Goal: Information Seeking & Learning: Learn about a topic

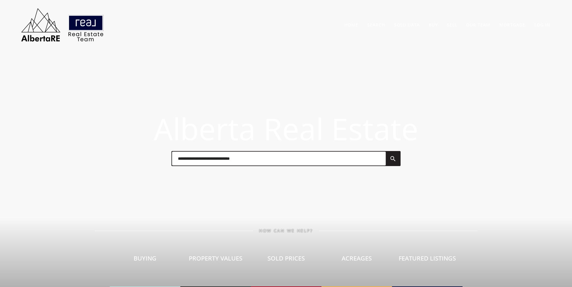
click at [271, 164] on input "text" at bounding box center [279, 159] width 214 height 14
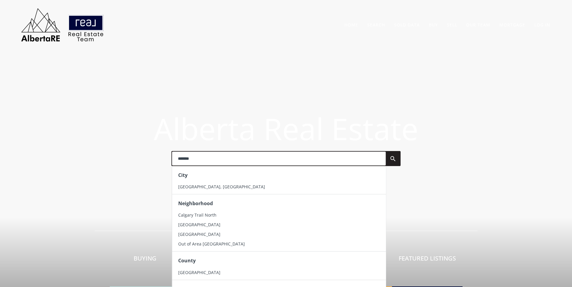
click at [193, 159] on input "*******" at bounding box center [279, 159] width 214 height 14
type input "*******"
click at [195, 181] on div "City" at bounding box center [279, 176] width 214 height 14
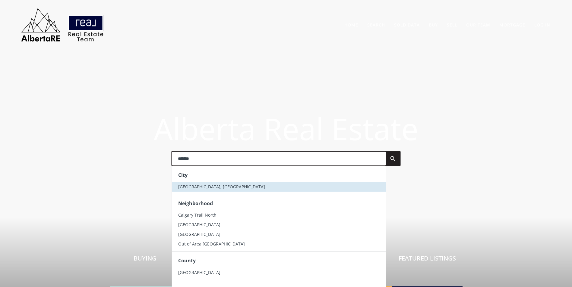
click at [195, 185] on span "[GEOGRAPHIC_DATA], [GEOGRAPHIC_DATA]" at bounding box center [221, 187] width 87 height 6
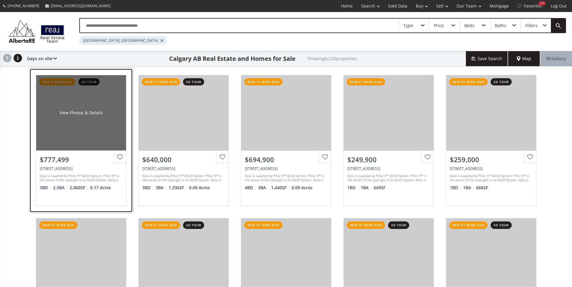
click at [98, 106] on div "View Photos & Details" at bounding box center [81, 112] width 90 height 75
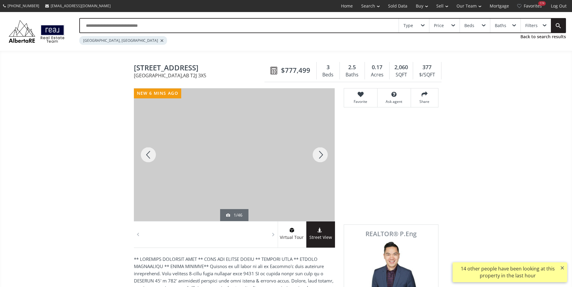
click at [325, 160] on div at bounding box center [320, 155] width 29 height 133
click at [325, 161] on div at bounding box center [320, 155] width 29 height 133
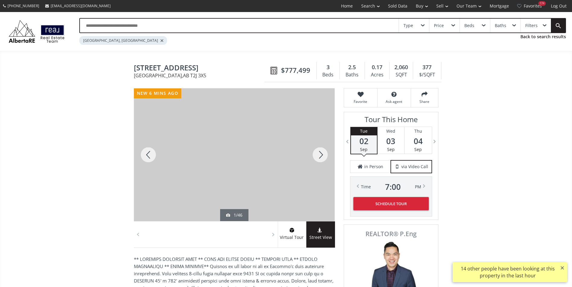
click at [325, 161] on div at bounding box center [320, 155] width 29 height 133
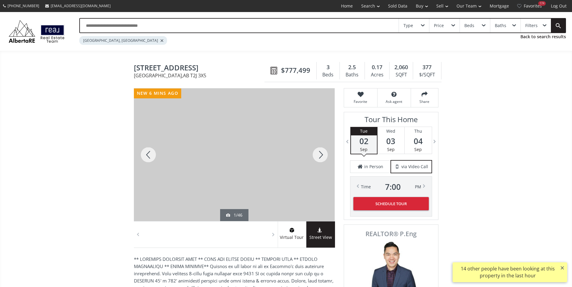
click at [325, 161] on div at bounding box center [320, 155] width 29 height 133
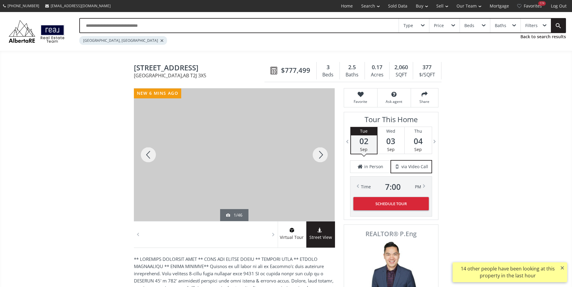
click at [325, 161] on div at bounding box center [320, 155] width 29 height 133
click at [201, 177] on div at bounding box center [234, 155] width 201 height 133
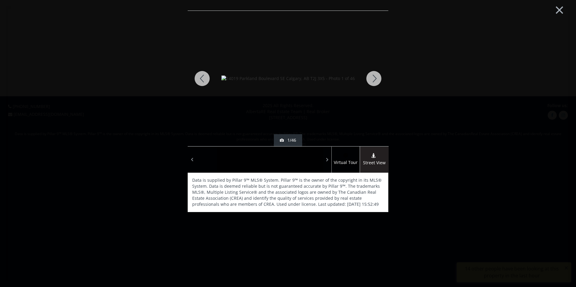
click at [376, 82] on div at bounding box center [374, 79] width 29 height 136
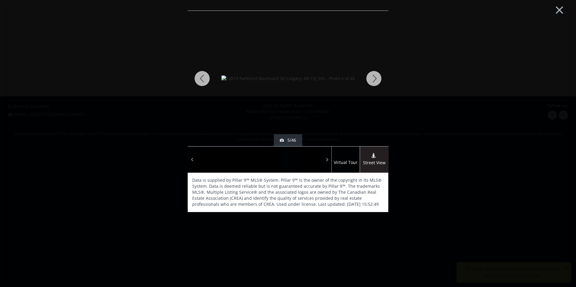
click at [376, 82] on div at bounding box center [374, 79] width 29 height 136
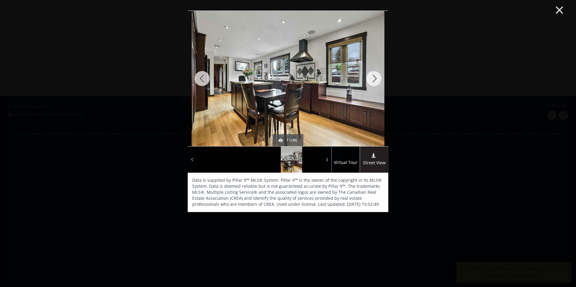
click at [560, 10] on button "×" at bounding box center [559, 9] width 33 height 25
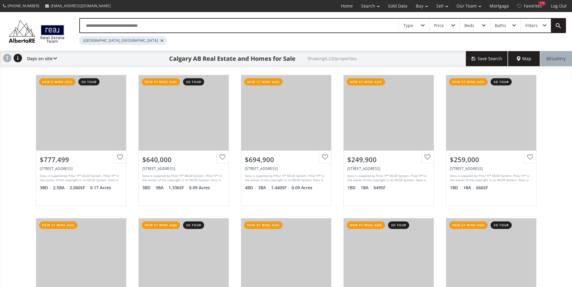
click at [129, 28] on input "text" at bounding box center [239, 26] width 319 height 14
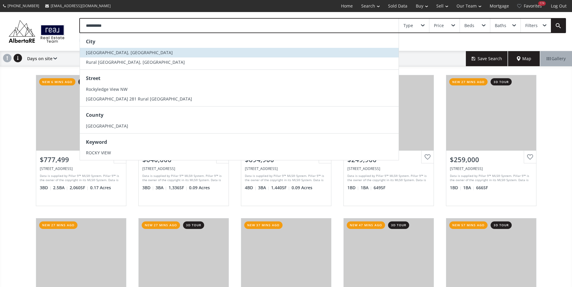
type input "**********"
click at [136, 49] on li "[GEOGRAPHIC_DATA], [GEOGRAPHIC_DATA]" at bounding box center [239, 53] width 319 height 10
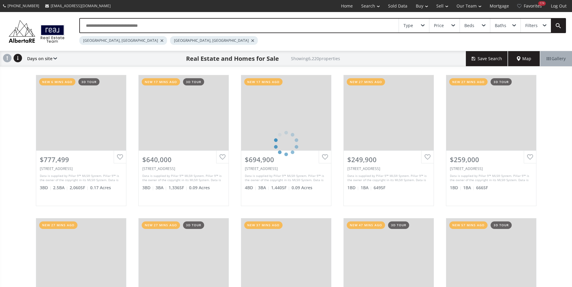
click at [160, 41] on div at bounding box center [161, 40] width 3 height 2
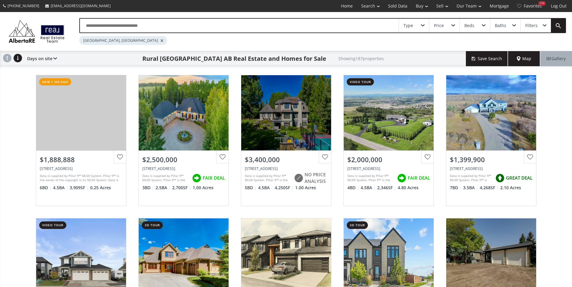
click at [90, 20] on input "text" at bounding box center [239, 26] width 319 height 14
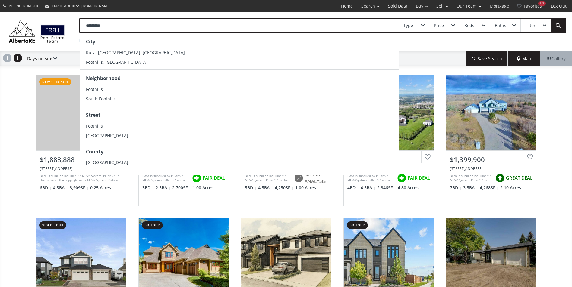
type input "*********"
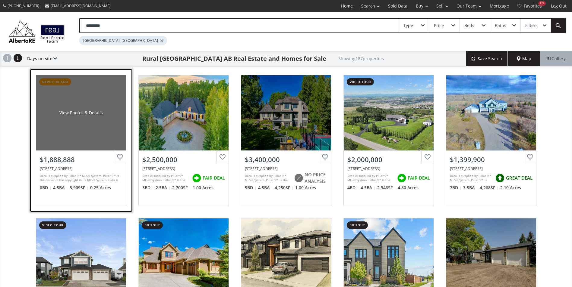
click at [72, 133] on div "View Photos & Details" at bounding box center [81, 112] width 90 height 75
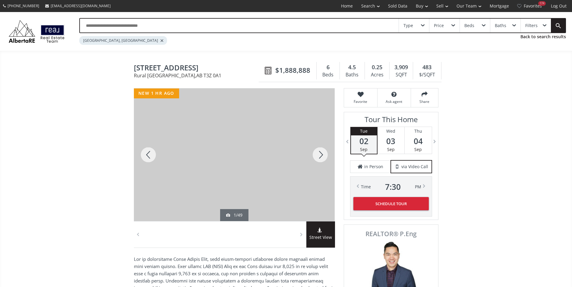
click at [316, 156] on div at bounding box center [320, 155] width 29 height 133
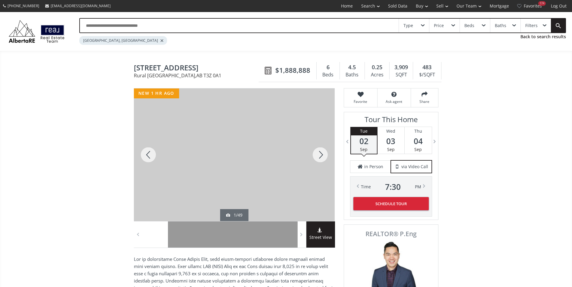
click at [316, 156] on div at bounding box center [320, 155] width 29 height 133
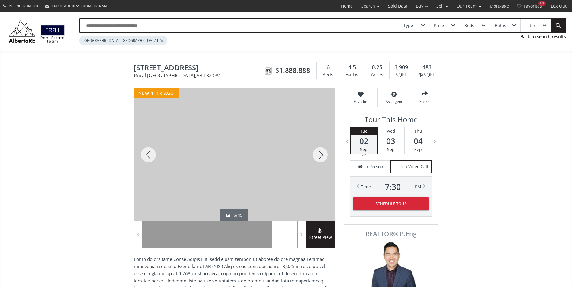
click at [316, 156] on div at bounding box center [320, 155] width 29 height 133
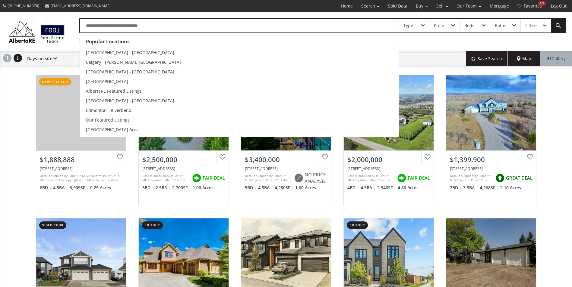
click at [137, 29] on input "text" at bounding box center [239, 26] width 319 height 14
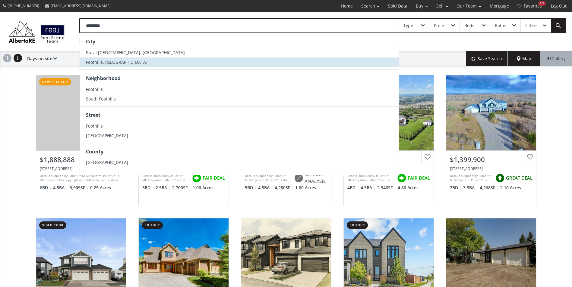
type input "*********"
click at [131, 64] on li "Foothills, [GEOGRAPHIC_DATA]" at bounding box center [239, 63] width 319 height 10
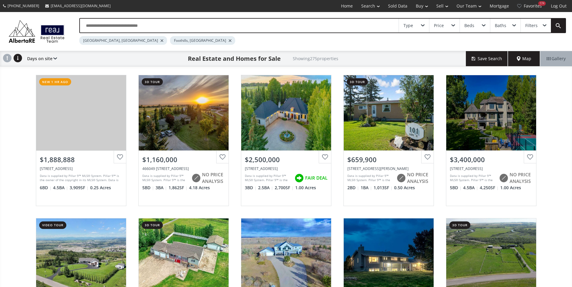
click at [160, 39] on div at bounding box center [161, 40] width 3 height 2
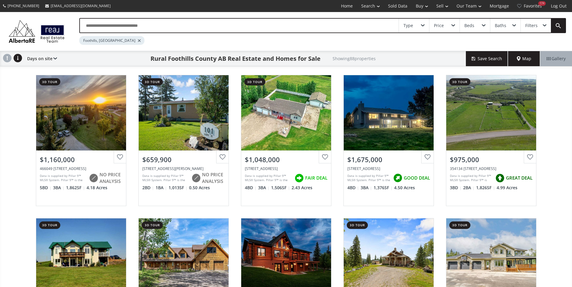
click at [116, 23] on input "text" at bounding box center [239, 26] width 319 height 14
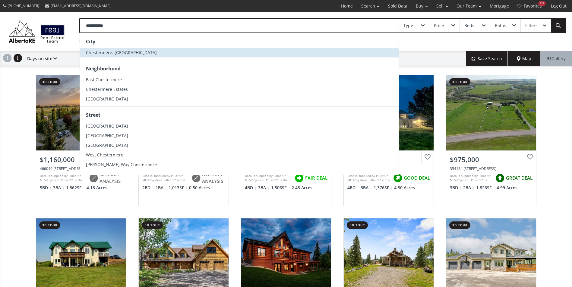
type input "**********"
click at [117, 57] on li "Chestermere, [GEOGRAPHIC_DATA]" at bounding box center [239, 53] width 319 height 10
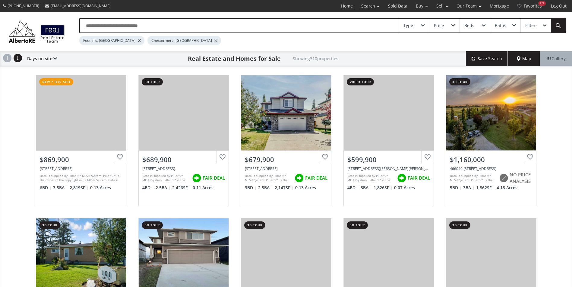
click at [138, 41] on div at bounding box center [139, 40] width 3 height 2
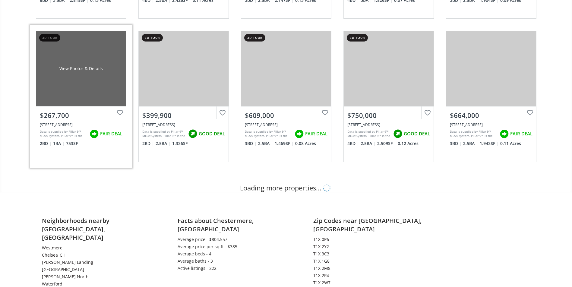
scroll to position [271, 0]
